Goal: Information Seeking & Learning: Learn about a topic

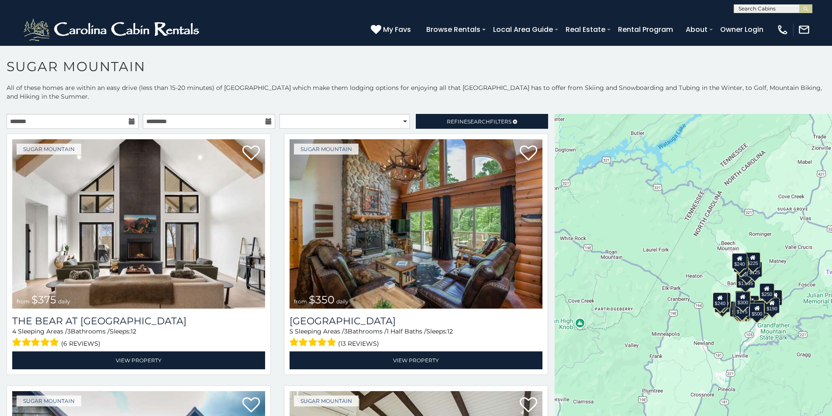
scroll to position [18, 0]
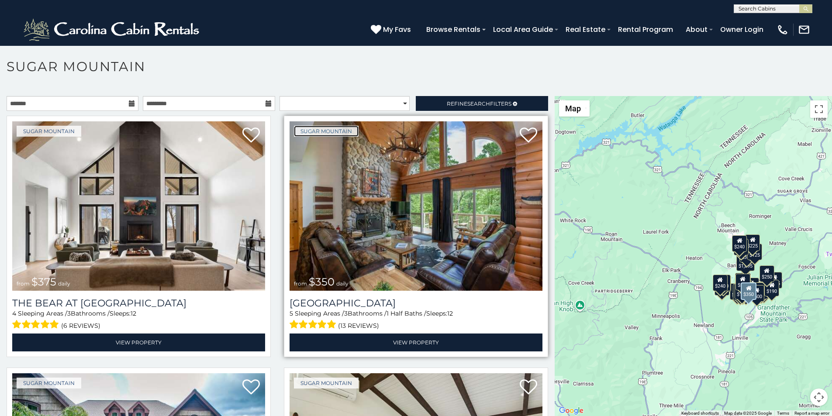
click at [302, 126] on link "Sugar Mountain" at bounding box center [326, 131] width 65 height 11
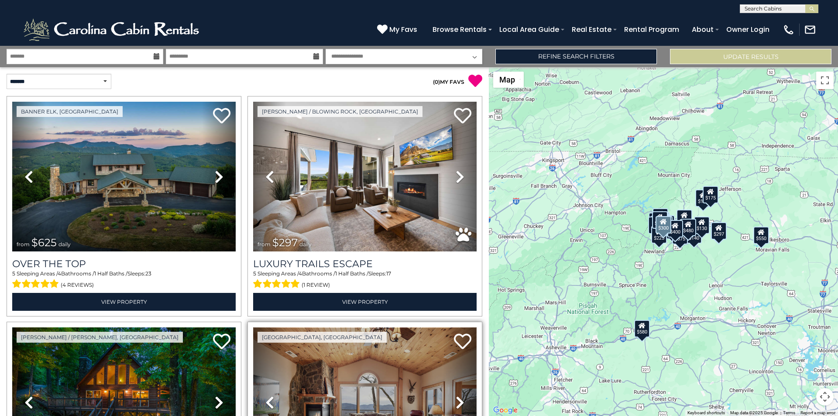
click at [295, 414] on img at bounding box center [365, 402] width 224 height 150
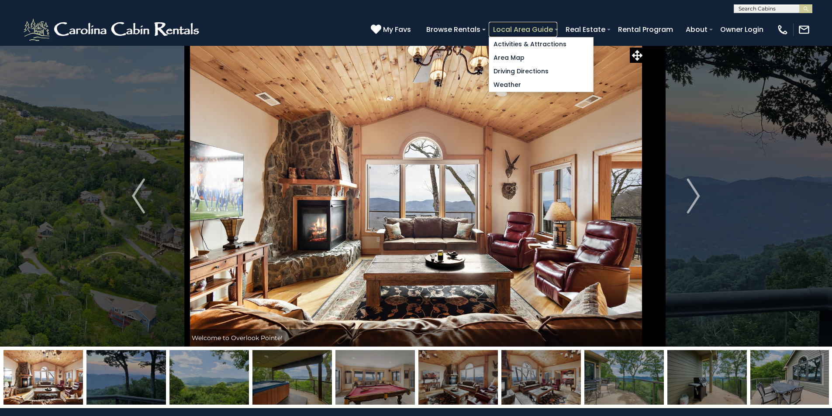
click at [557, 25] on link "Local Area Guide" at bounding box center [523, 29] width 69 height 15
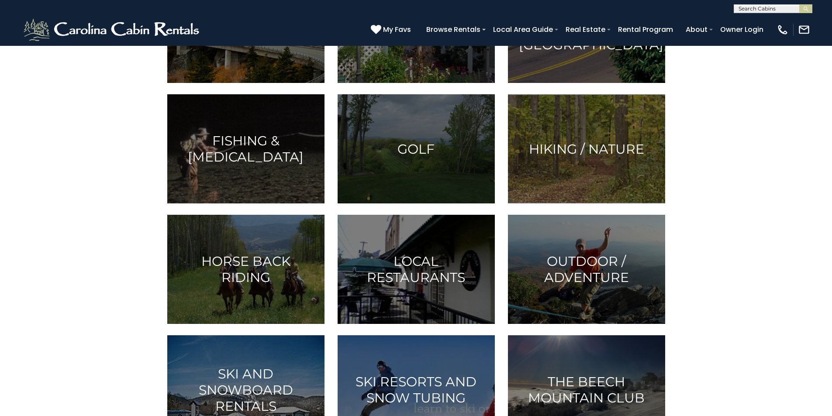
scroll to position [164, 0]
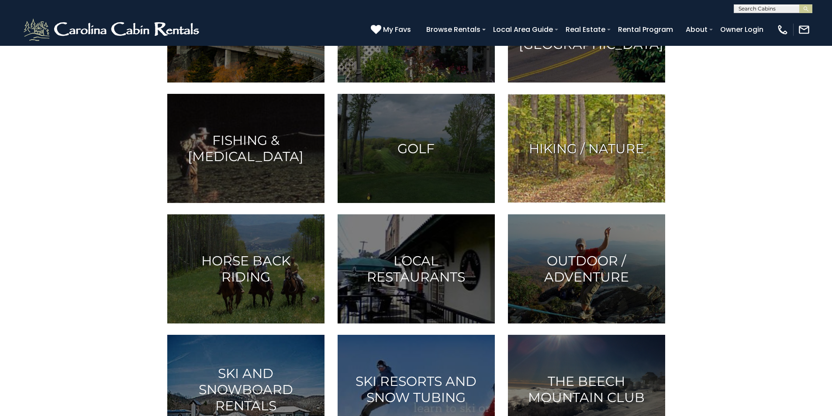
click at [620, 157] on h3 "Hiking / Nature" at bounding box center [586, 149] width 135 height 16
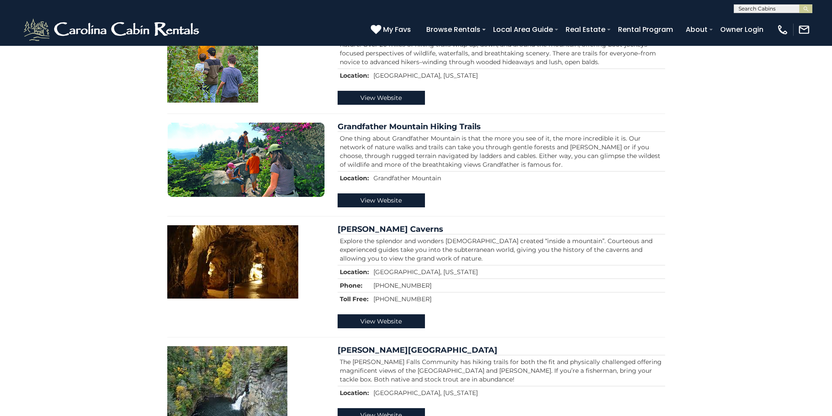
scroll to position [309, 0]
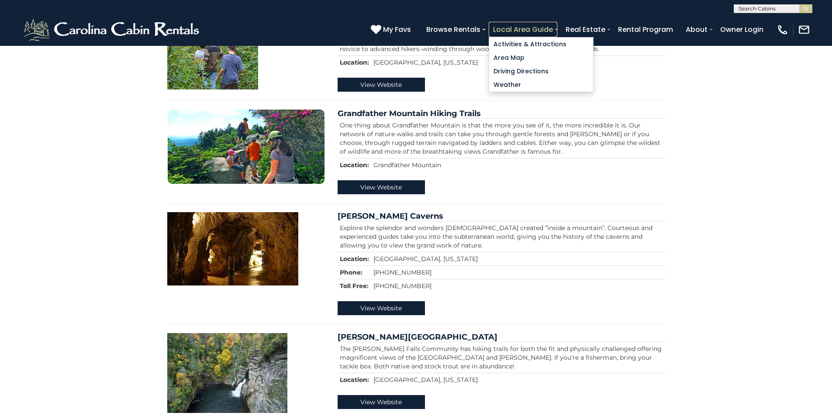
click at [557, 26] on link "Local Area Guide" at bounding box center [523, 29] width 69 height 15
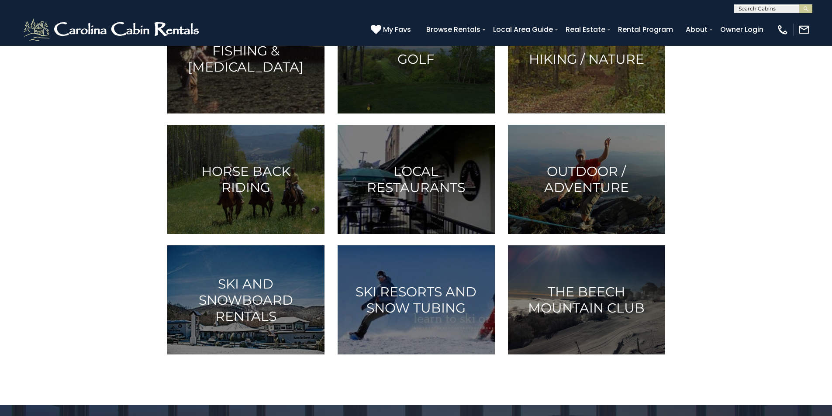
scroll to position [255, 0]
